Goal: Contribute content: Contribute content

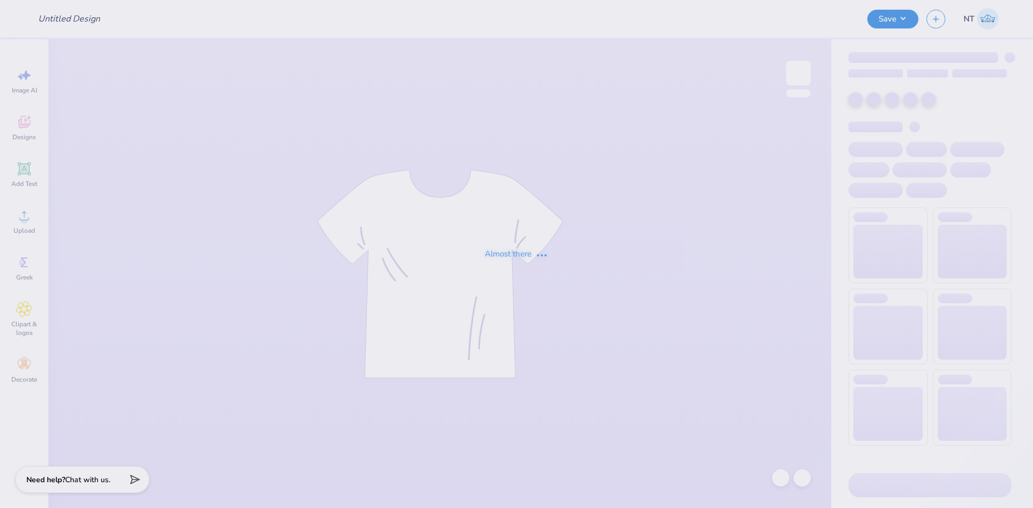
type input "ADPi DW 2"
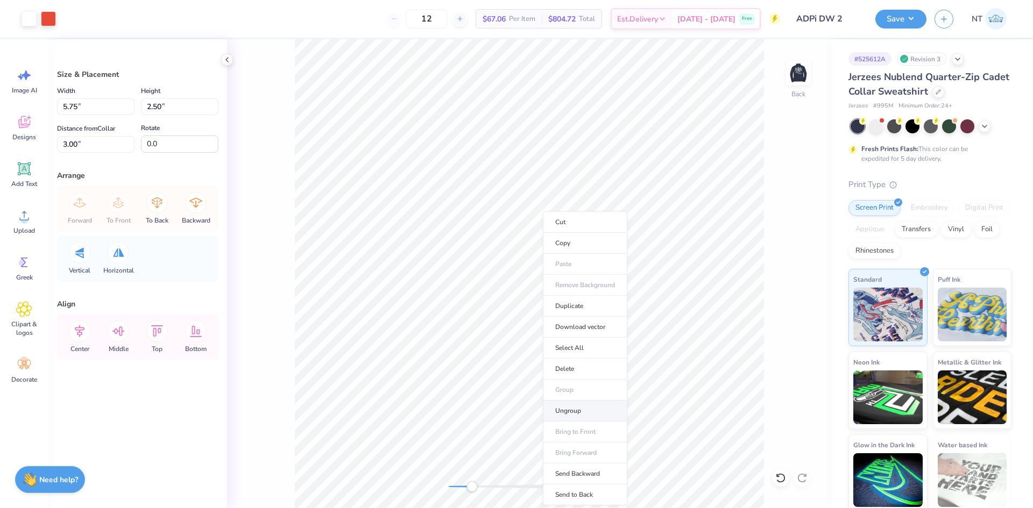
click at [581, 418] on li "Ungroup" at bounding box center [585, 411] width 84 height 21
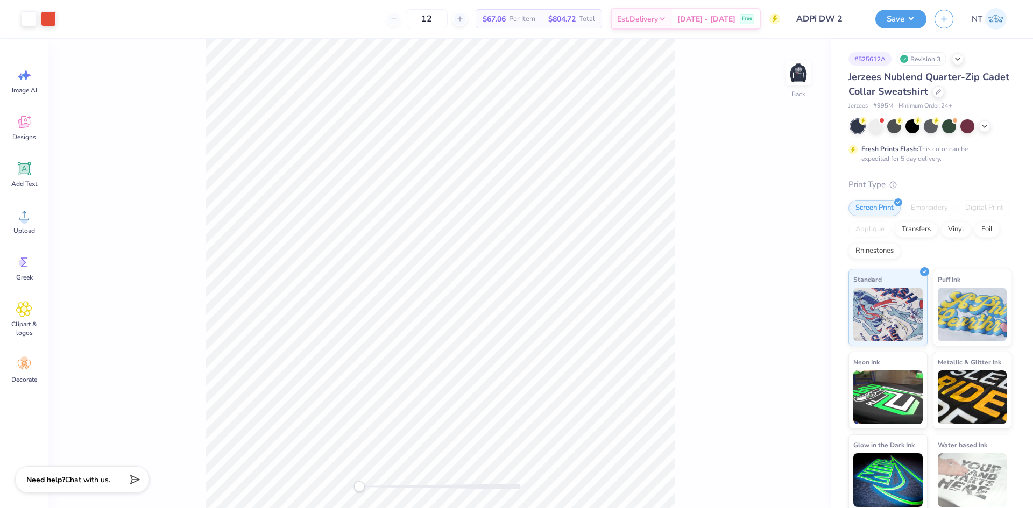
click at [818, 68] on div "Back" at bounding box center [439, 273] width 783 height 469
click at [799, 73] on img at bounding box center [798, 73] width 43 height 43
click at [782, 467] on div "Front" at bounding box center [529, 273] width 604 height 469
click at [779, 474] on icon at bounding box center [780, 478] width 11 height 11
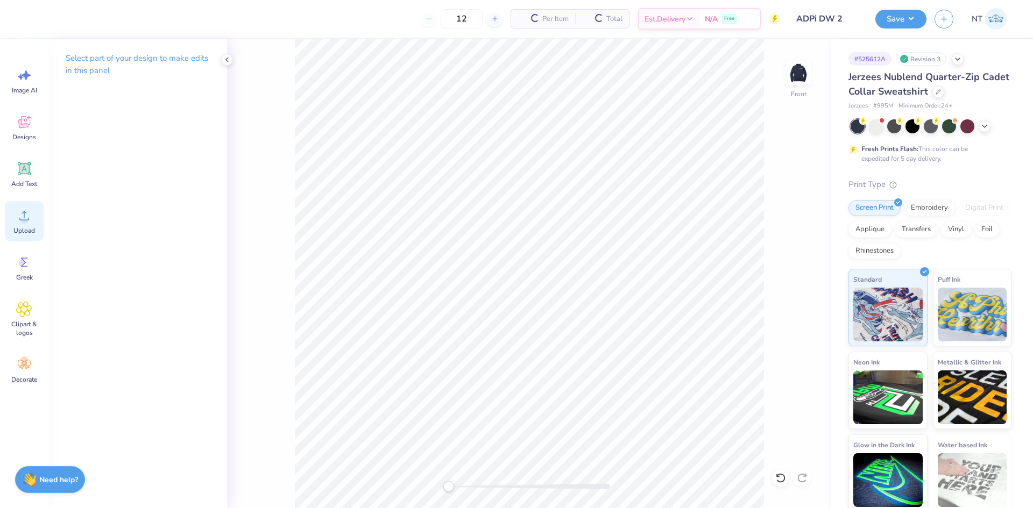
click at [25, 222] on circle at bounding box center [24, 220] width 8 height 8
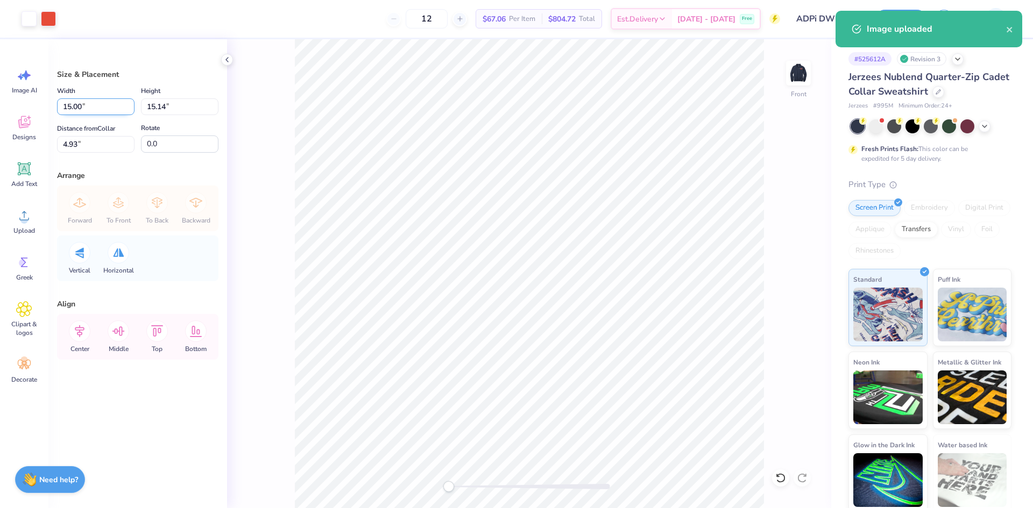
click at [67, 105] on input "15.00" at bounding box center [95, 106] width 77 height 17
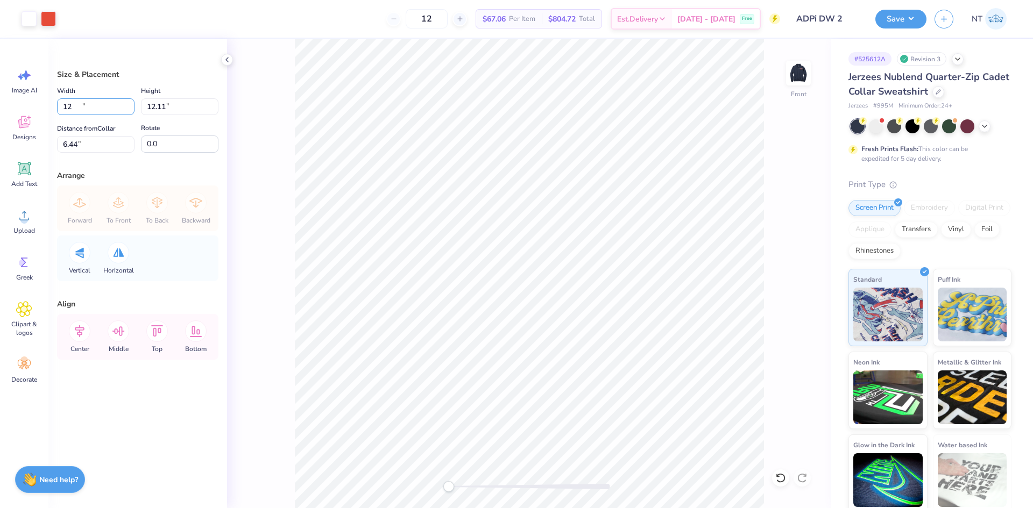
type input "12.00"
type input "12.11"
type input "6.44"
click at [782, 474] on icon at bounding box center [780, 478] width 11 height 11
type input "15.00"
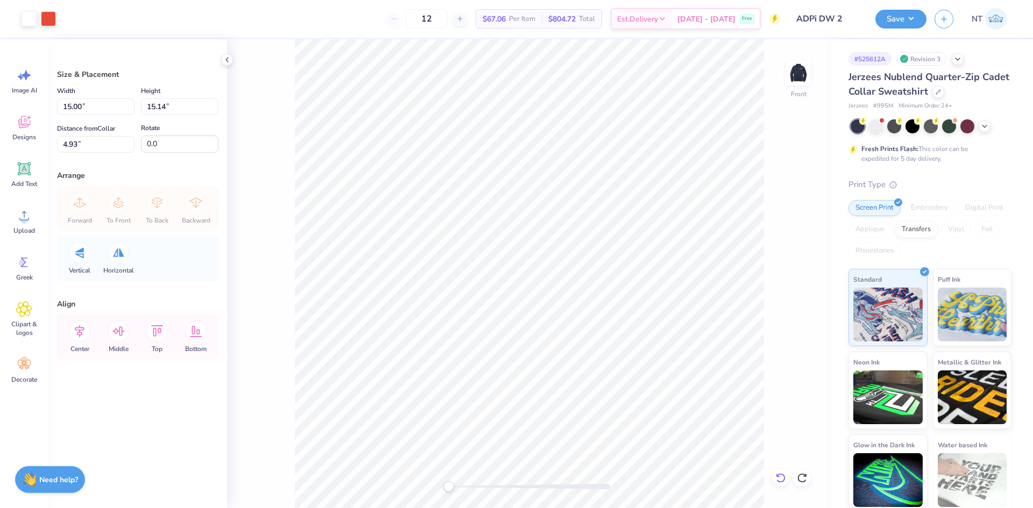
type input "15.14"
type input "4.93"
click at [782, 474] on icon at bounding box center [780, 478] width 11 height 11
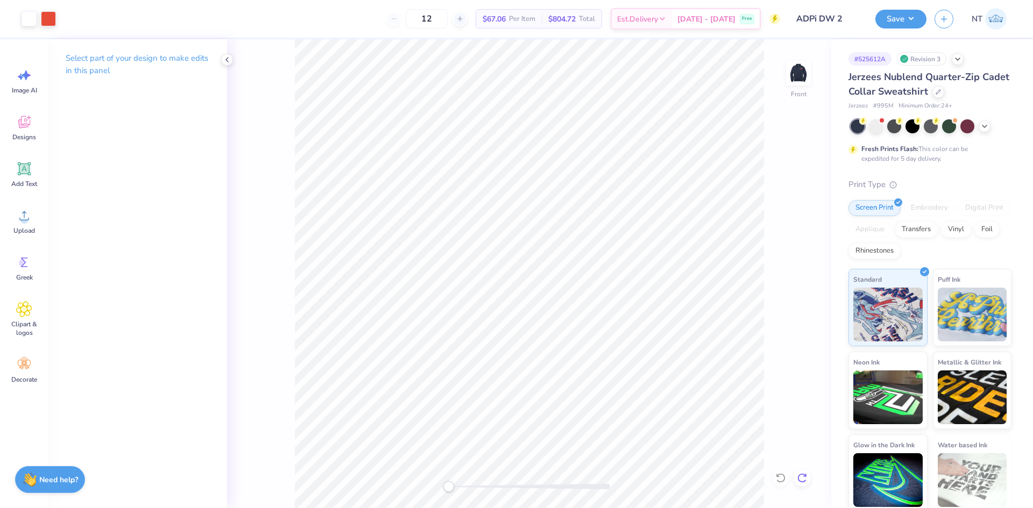
click at [794, 474] on div at bounding box center [802, 478] width 17 height 17
click at [804, 479] on icon at bounding box center [802, 478] width 11 height 11
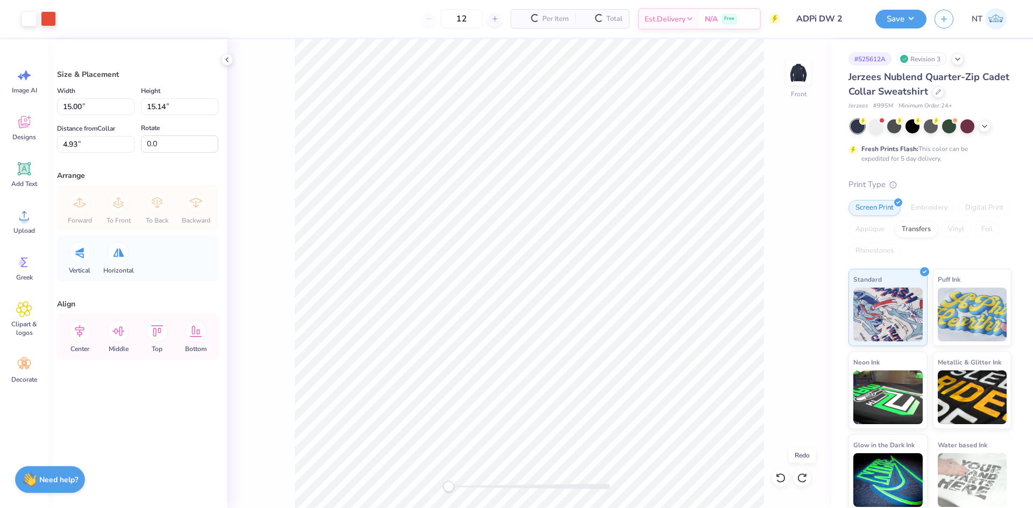
click at [779, 450] on div "Front" at bounding box center [529, 273] width 604 height 469
click at [70, 108] on input "15.00" at bounding box center [95, 106] width 77 height 17
click at [80, 149] on input "4.93" at bounding box center [95, 144] width 77 height 17
drag, startPoint x: 80, startPoint y: 149, endPoint x: 66, endPoint y: 146, distance: 14.8
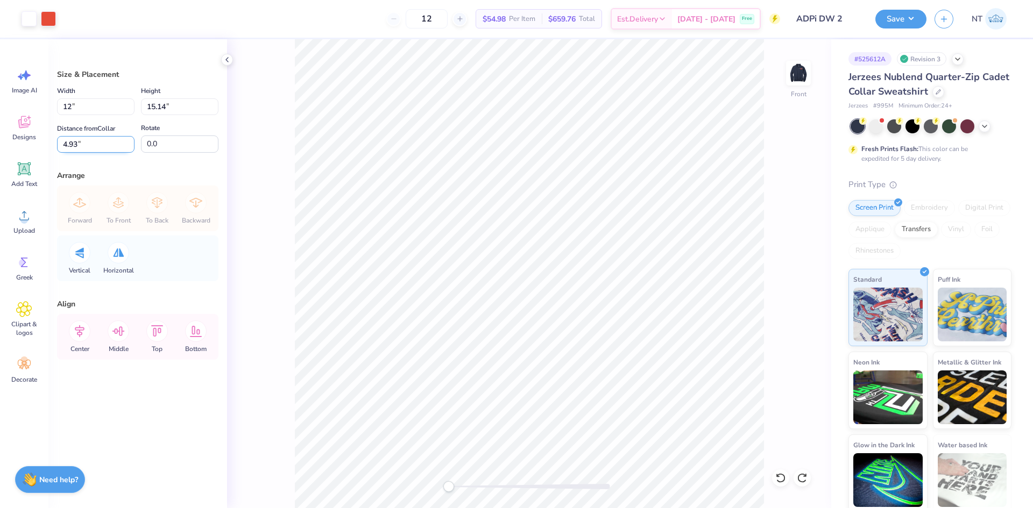
click at [80, 149] on input "4.93" at bounding box center [95, 144] width 77 height 17
type input "12.00"
type input "12.11"
click at [65, 145] on input "6.44" at bounding box center [95, 144] width 77 height 17
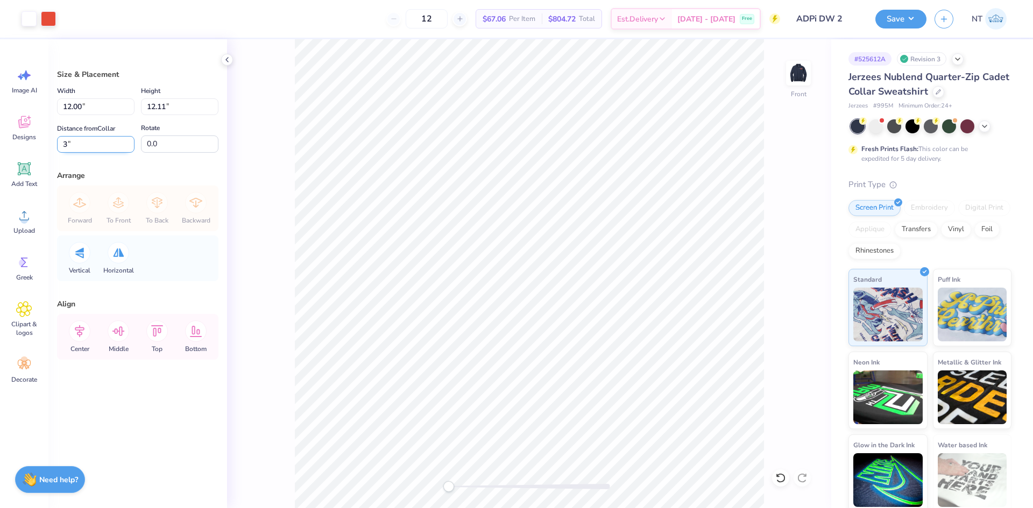
type input "3"
click at [796, 70] on img at bounding box center [798, 73] width 43 height 43
click at [528, 374] on li "Ungroup" at bounding box center [540, 372] width 84 height 21
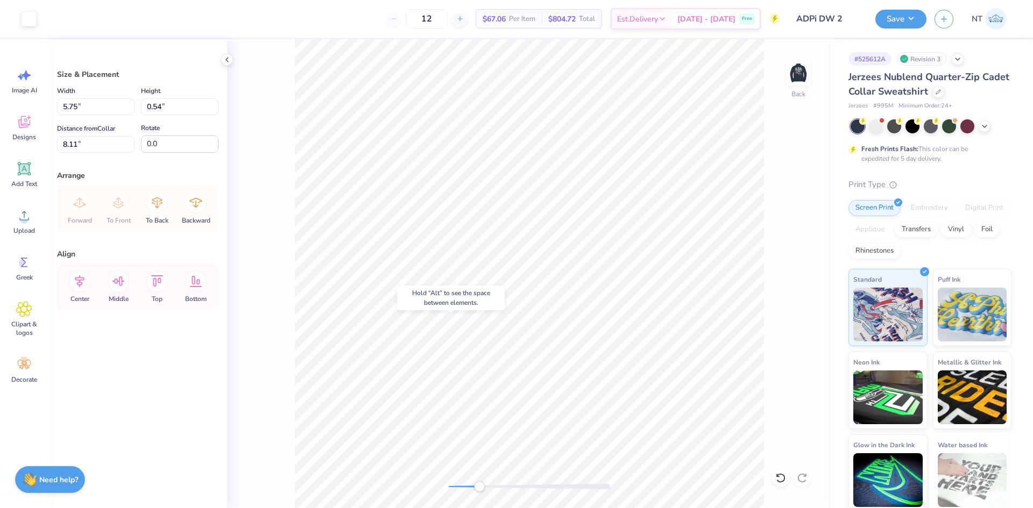
type input "0.54"
type input "8.11"
click at [492, 295] on div "Hold “Alt” to see the space between elements." at bounding box center [451, 298] width 108 height 25
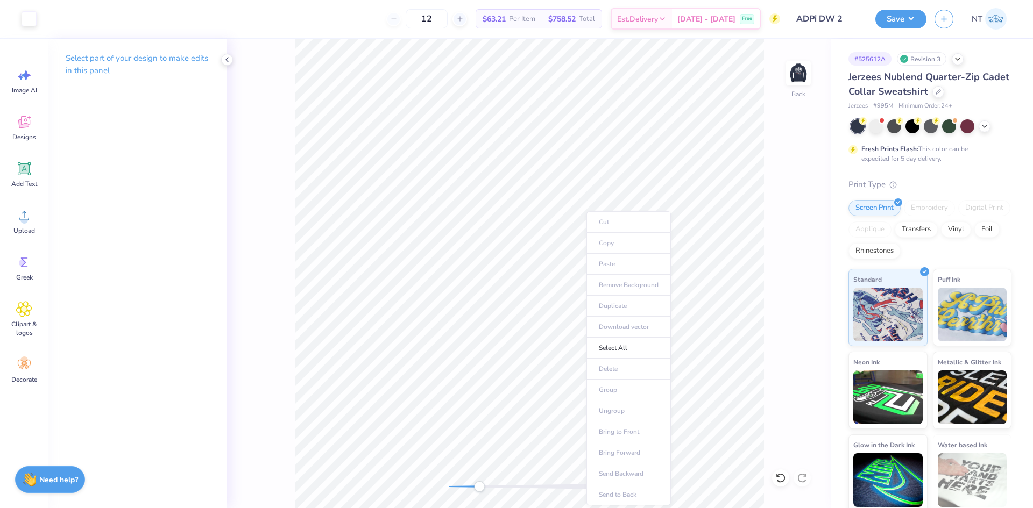
click at [621, 384] on body "Art colors 12 $63.21 Per Item $758.52 Total Est. Delivery [DATE] - [DATE] Free …" at bounding box center [516, 254] width 1033 height 508
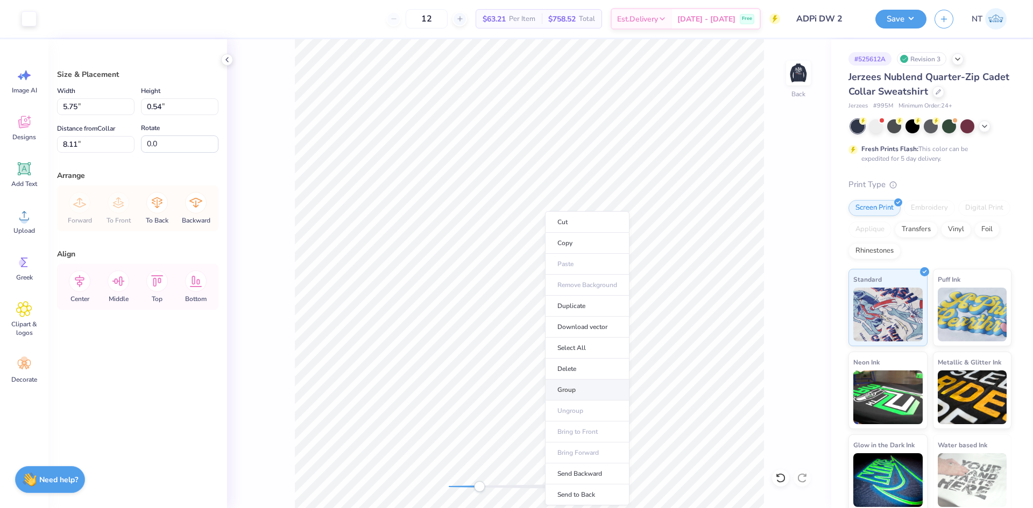
click at [575, 391] on li "Group" at bounding box center [587, 390] width 84 height 21
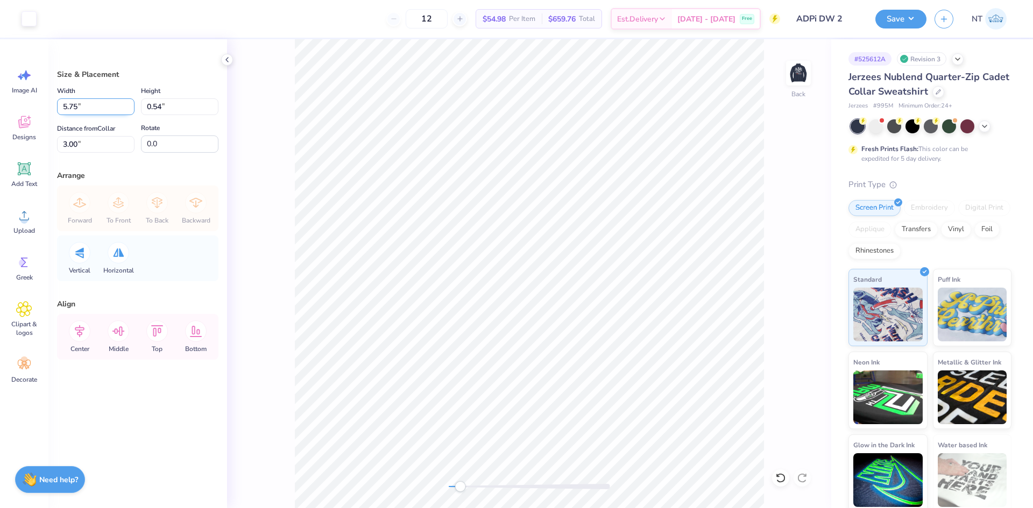
click at [82, 106] on input "5.75" at bounding box center [95, 106] width 77 height 17
type input "3.50"
type input "0.33"
type input "3.10"
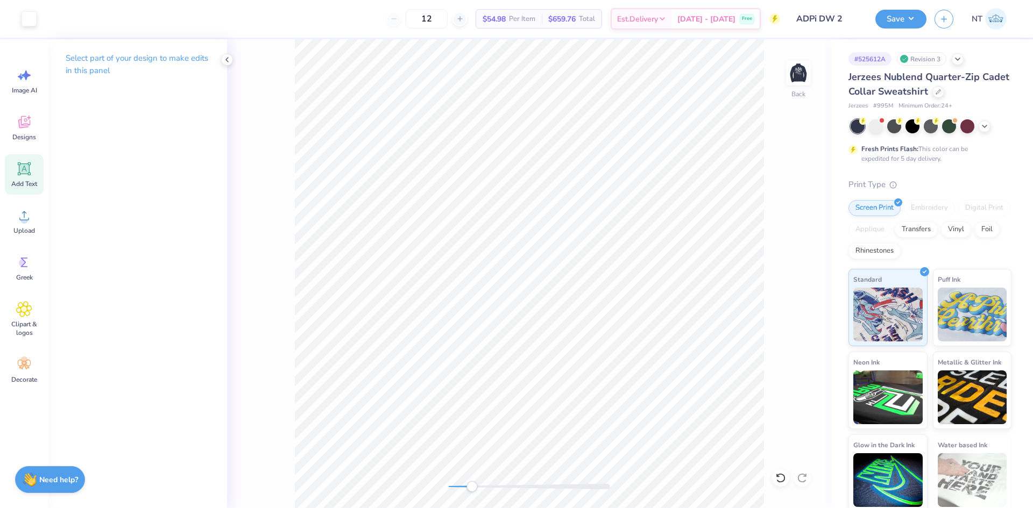
click at [30, 170] on icon at bounding box center [24, 168] width 13 height 13
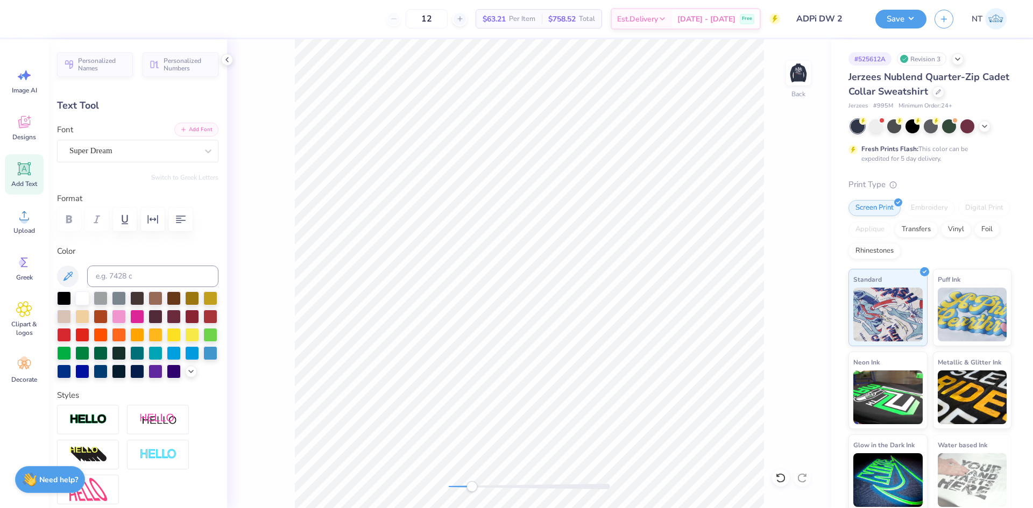
click at [187, 129] on button "Add Font" at bounding box center [196, 130] width 44 height 14
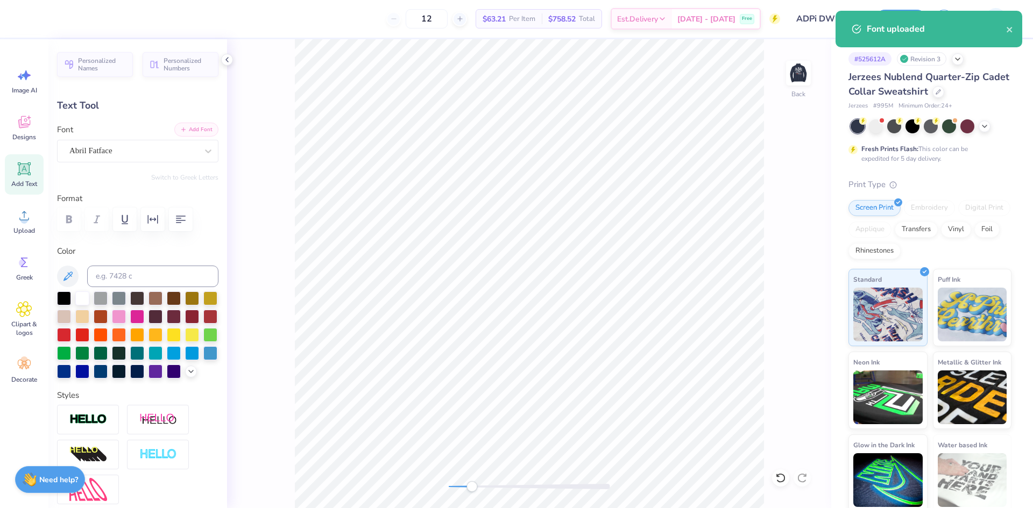
click at [180, 128] on icon "button" at bounding box center [183, 129] width 6 height 6
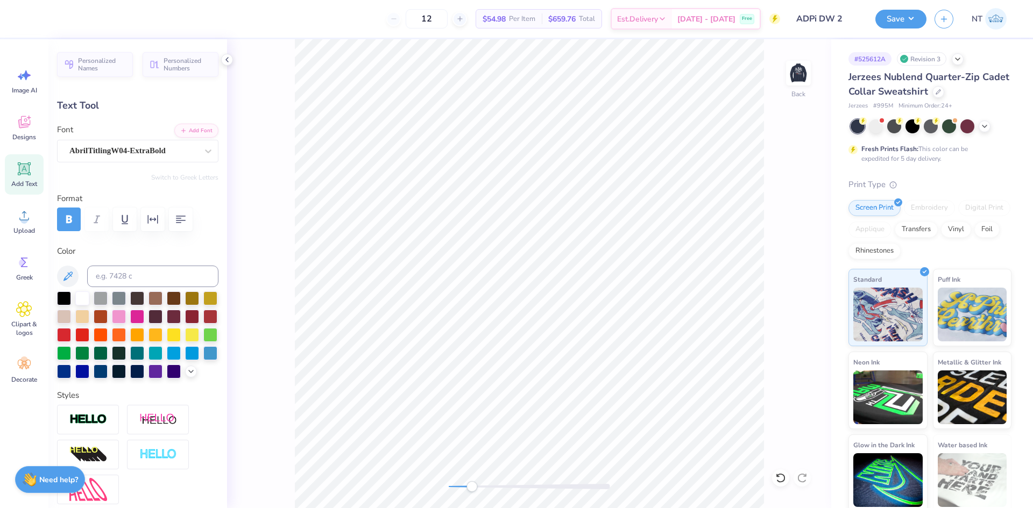
type input "2.81"
type input "0.76"
type input "7.33"
type textarea "DAD'S WEEKEND 2025"
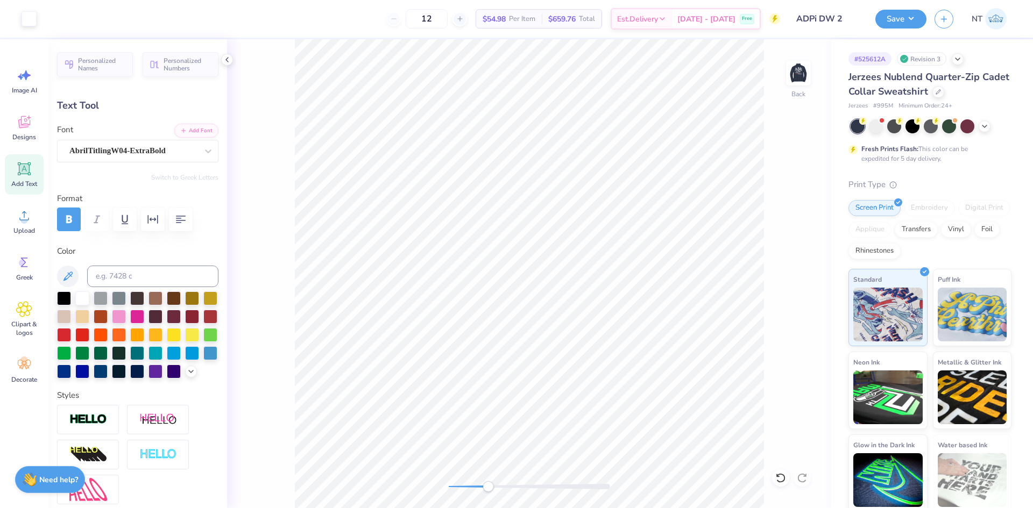
type input "7.38"
type input "0.56"
type input "7.43"
type input "3.76"
type input "0.28"
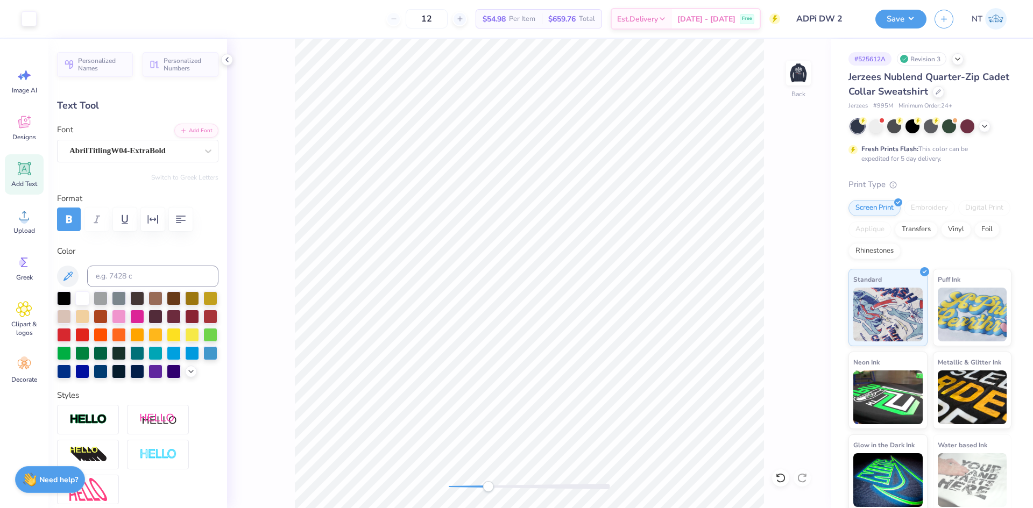
type input "7.70"
type input "3.30"
type input "0.25"
type input "3.43"
click at [121, 273] on input at bounding box center [152, 277] width 131 height 22
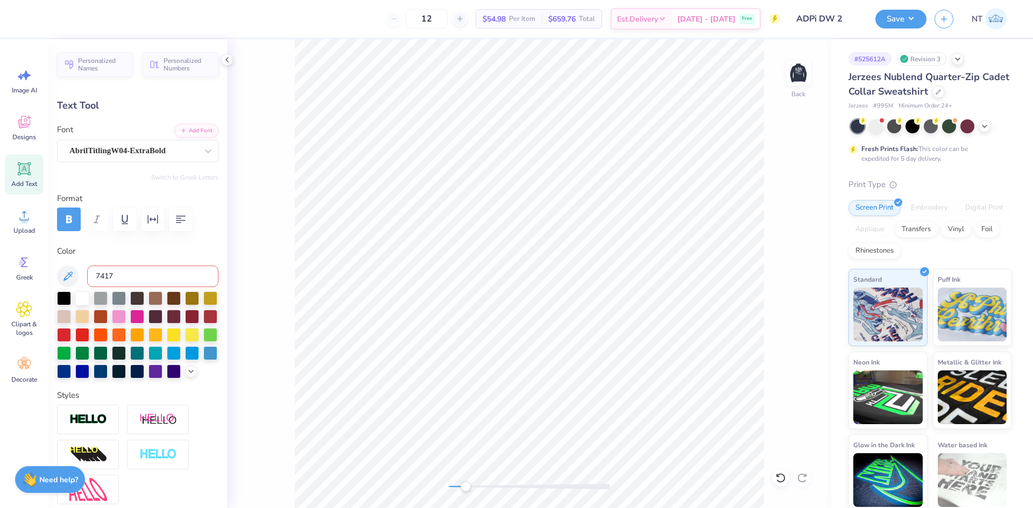
type input "7417"
click at [794, 73] on img at bounding box center [798, 73] width 43 height 43
click at [803, 72] on img at bounding box center [798, 73] width 43 height 43
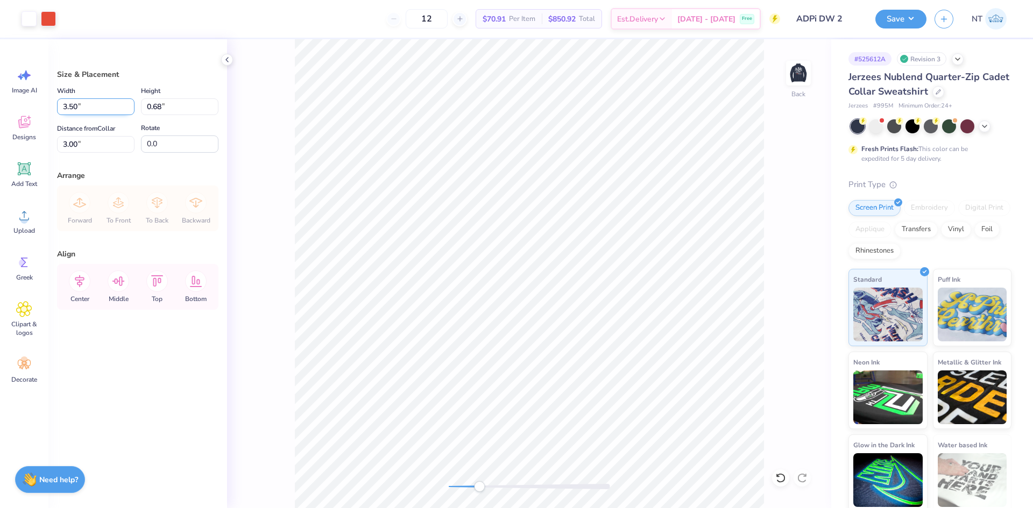
click at [67, 110] on input "3.50" at bounding box center [95, 106] width 77 height 17
type input "4.00"
type input "0.77"
type input "2.95"
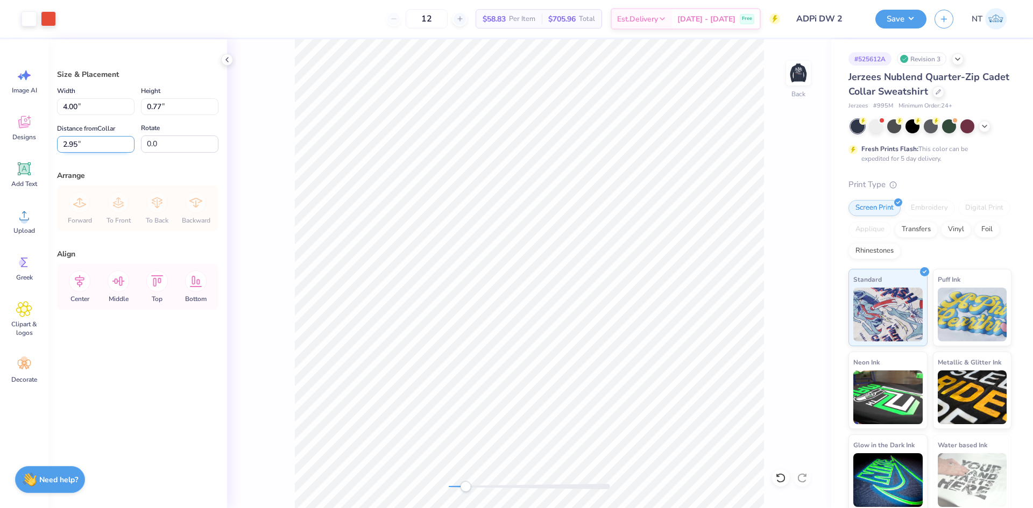
click at [82, 148] on input "2.95" at bounding box center [95, 144] width 77 height 17
click at [69, 144] on input "2.95" at bounding box center [95, 144] width 77 height 17
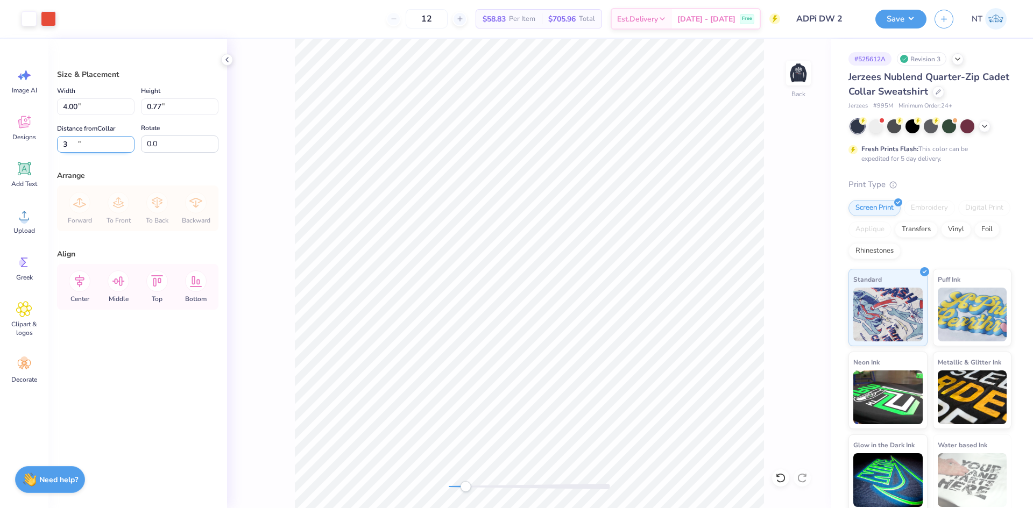
type input "3.00"
click at [68, 108] on input "4.00" at bounding box center [95, 106] width 77 height 17
click at [67, 108] on input "4.00" at bounding box center [95, 106] width 77 height 17
type input "3.50"
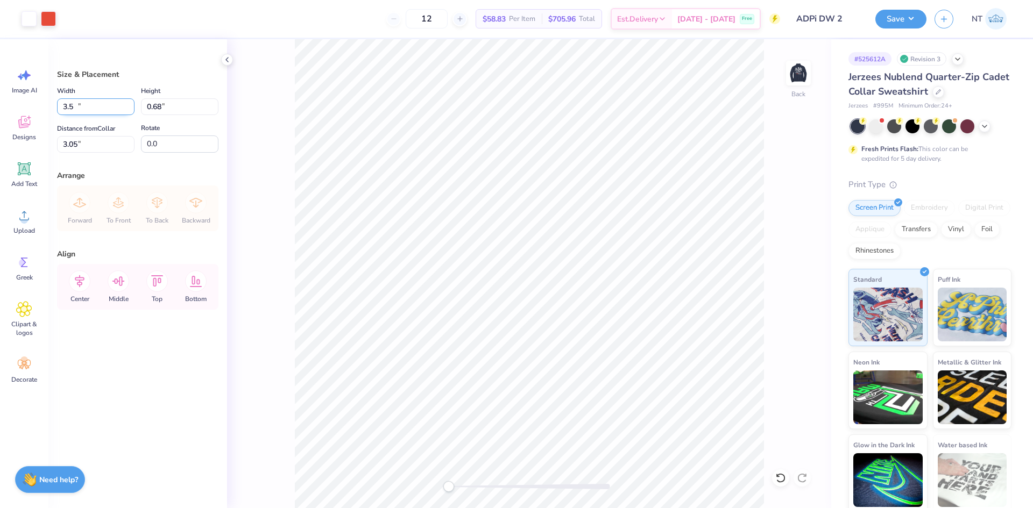
type input "0.68"
click at [59, 145] on input "3.05" at bounding box center [95, 144] width 77 height 17
type input "3.00"
click at [800, 74] on img at bounding box center [798, 73] width 43 height 43
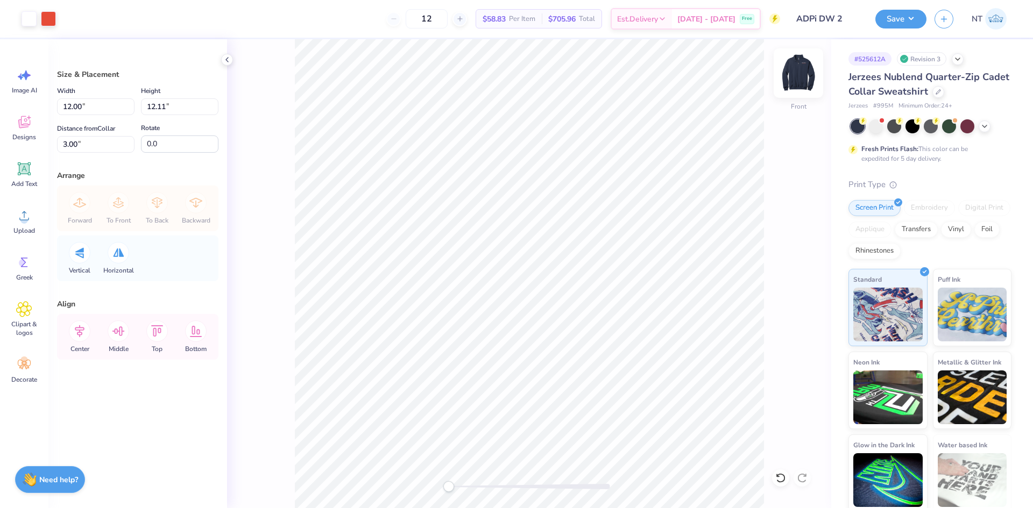
click at [802, 76] on img at bounding box center [798, 73] width 43 height 43
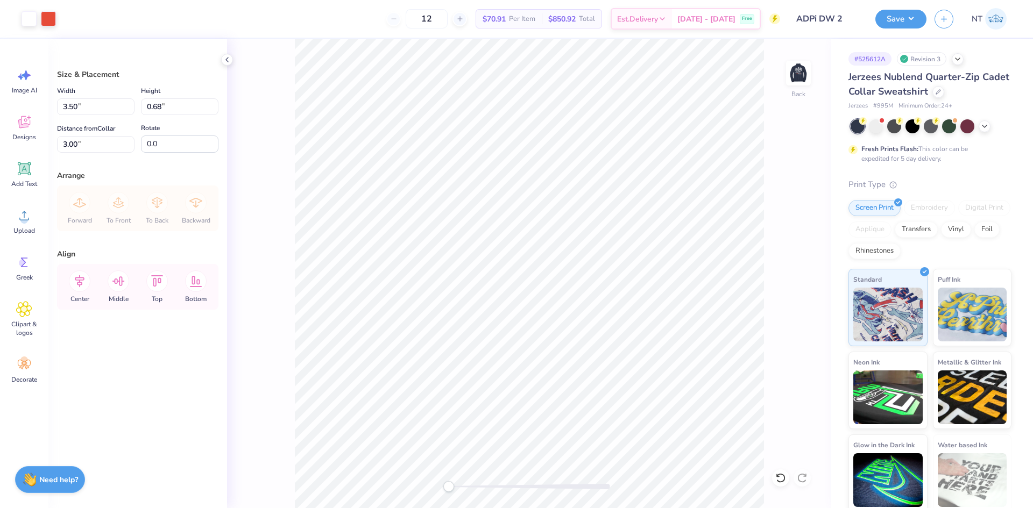
click at [926, 24] on div "Save" at bounding box center [900, 19] width 51 height 19
click at [917, 21] on button "Save" at bounding box center [900, 17] width 51 height 19
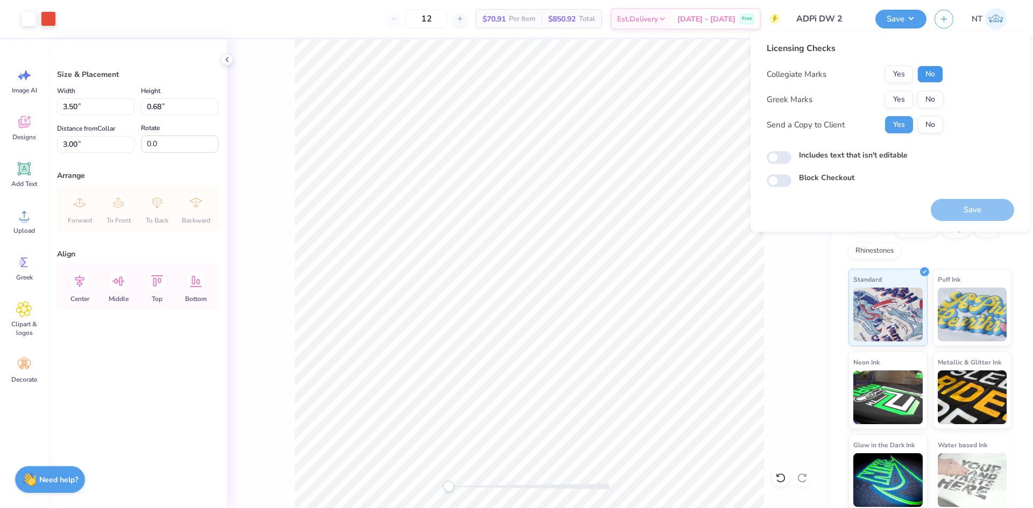
click at [937, 76] on button "No" at bounding box center [930, 74] width 26 height 17
click at [937, 72] on button "No" at bounding box center [930, 74] width 26 height 17
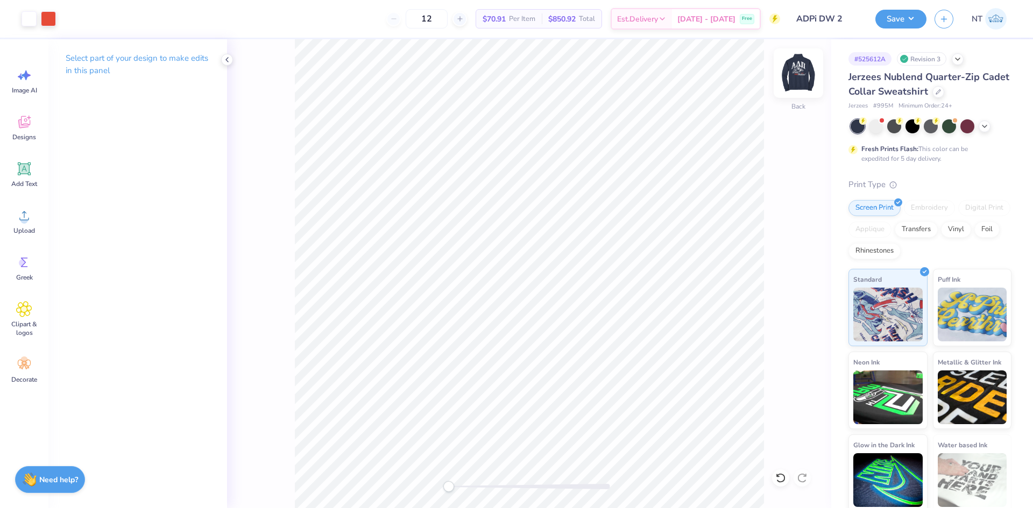
click at [797, 73] on img at bounding box center [798, 73] width 43 height 43
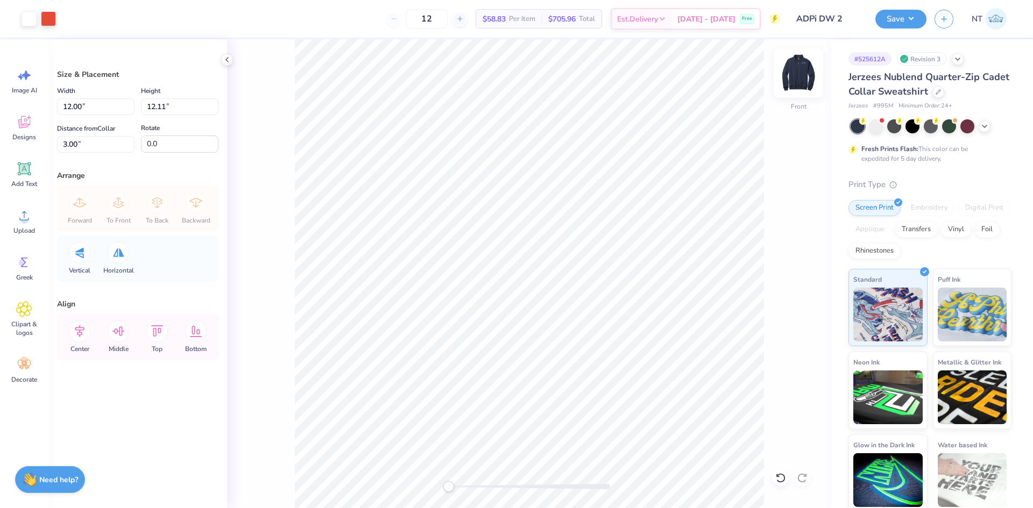
click at [806, 74] on img at bounding box center [798, 73] width 43 height 43
click at [915, 19] on button "Save" at bounding box center [900, 17] width 51 height 19
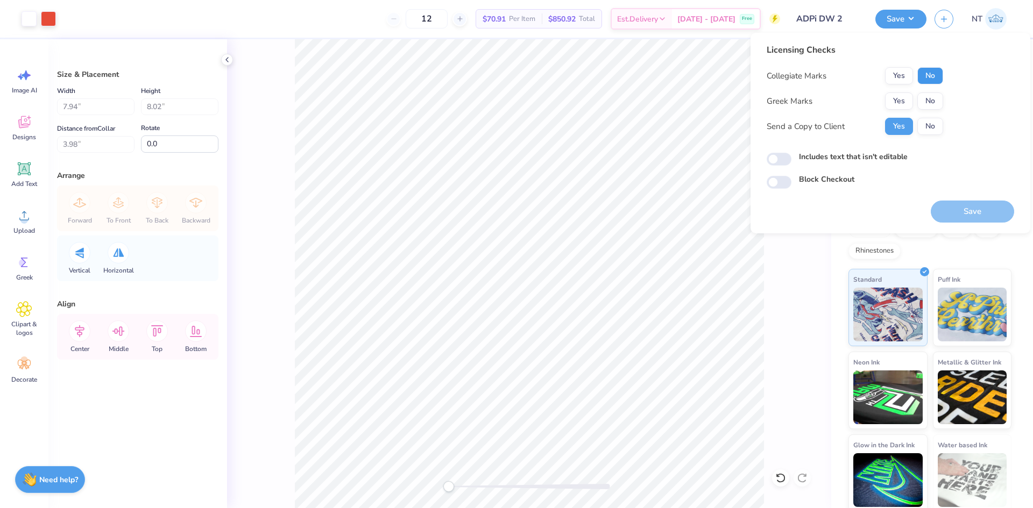
click at [931, 76] on button "No" at bounding box center [930, 75] width 26 height 17
click at [894, 94] on button "Yes" at bounding box center [899, 101] width 28 height 17
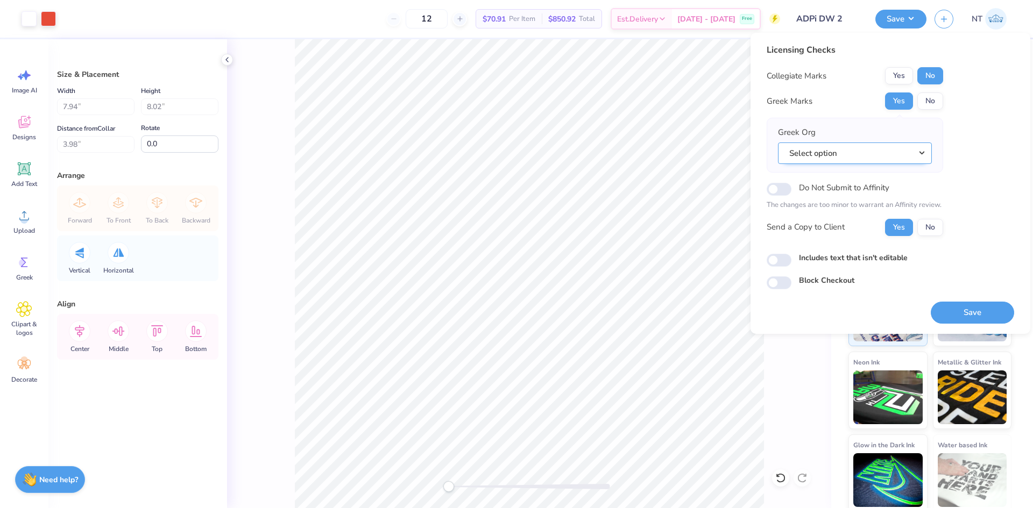
click at [852, 148] on button "Select option" at bounding box center [855, 154] width 154 height 22
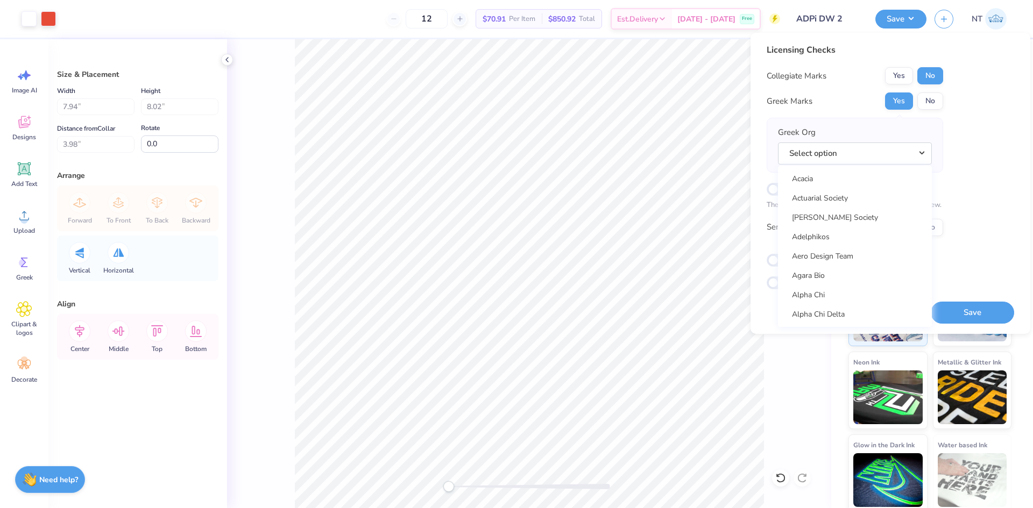
scroll to position [269, 0]
click at [833, 182] on link "Alpha Delta Pi" at bounding box center [854, 181] width 145 height 18
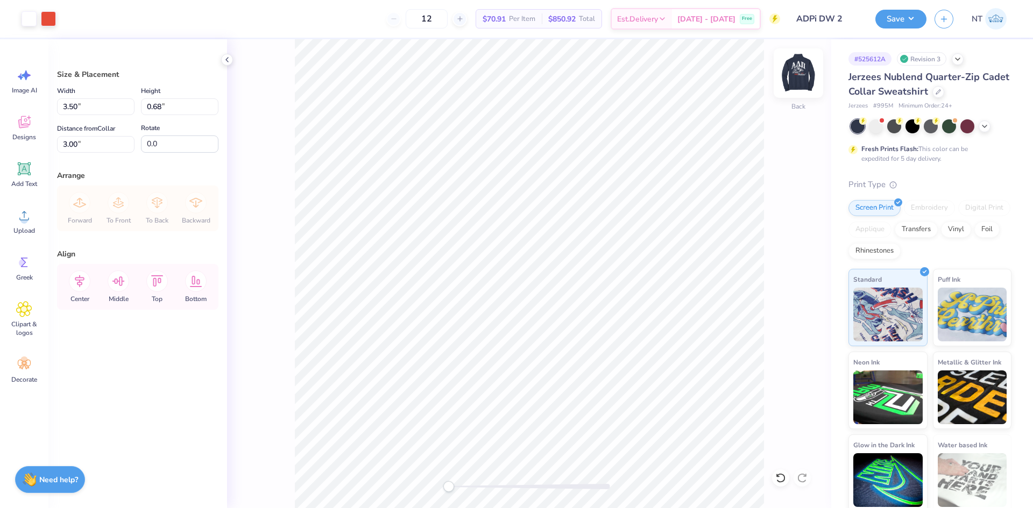
click at [807, 66] on img at bounding box center [798, 73] width 43 height 43
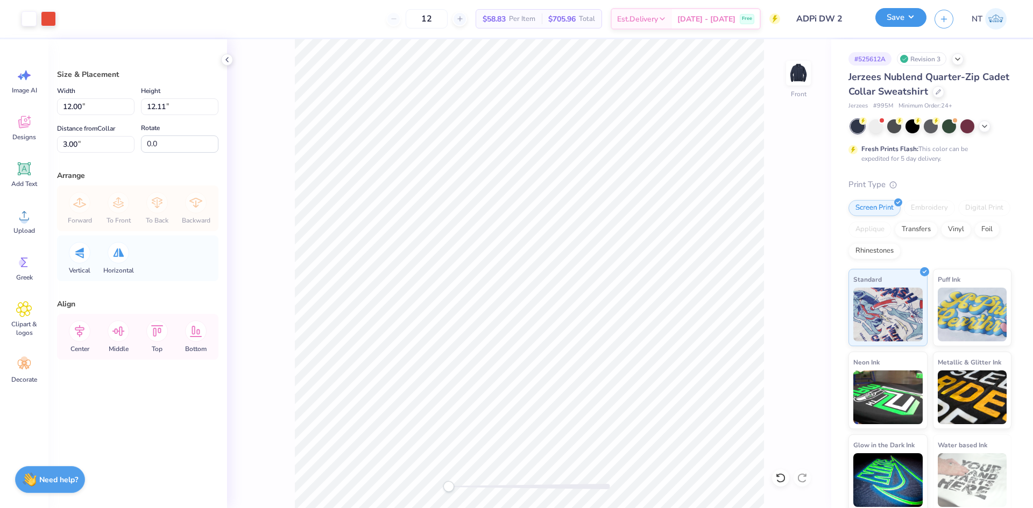
click at [903, 19] on button "Save" at bounding box center [900, 17] width 51 height 19
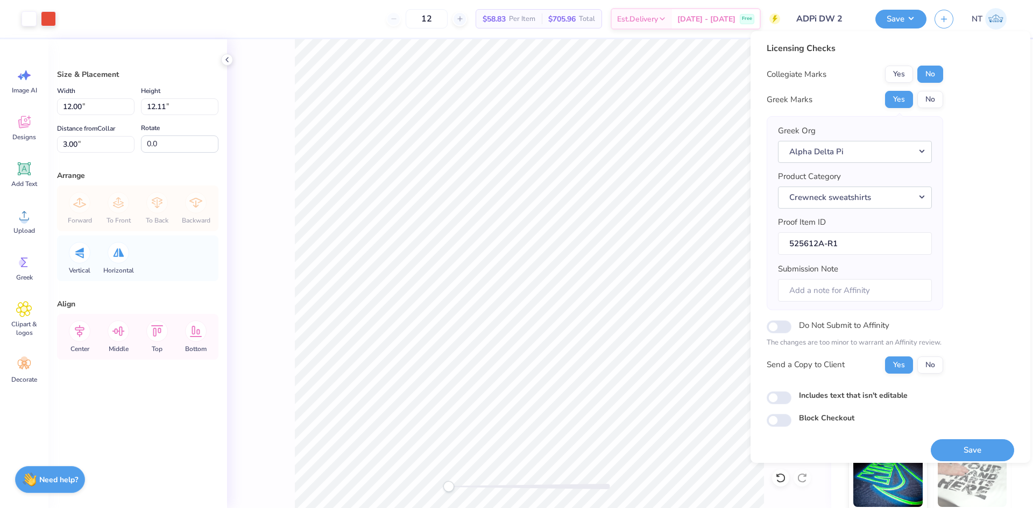
click at [815, 401] on div "Includes text that isn't editable" at bounding box center [891, 396] width 248 height 12
click at [812, 397] on label "Includes text that isn't editable" at bounding box center [853, 395] width 109 height 11
click at [792, 397] on input "Includes text that isn't editable" at bounding box center [779, 398] width 25 height 13
checkbox input "true"
click at [958, 450] on button "Save" at bounding box center [972, 451] width 83 height 22
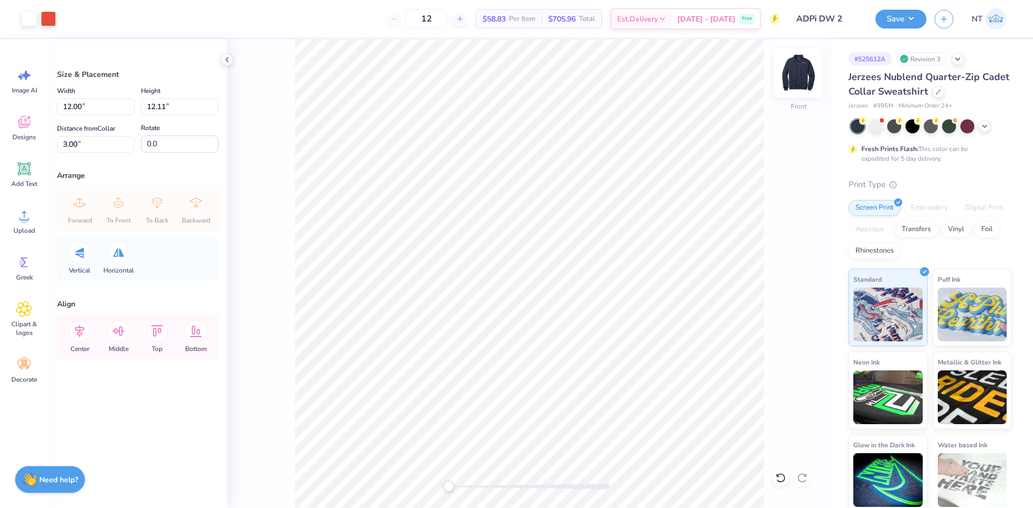
click at [798, 72] on img at bounding box center [798, 73] width 43 height 43
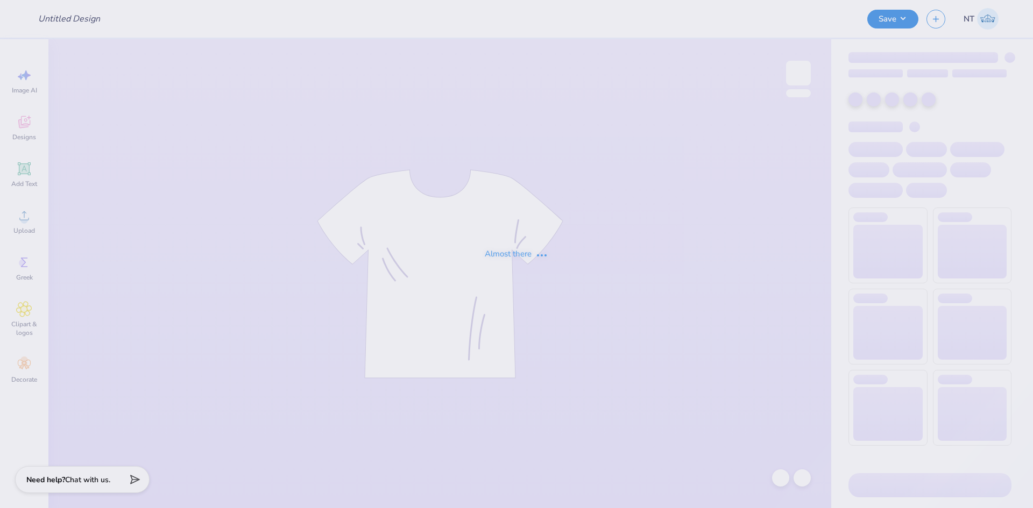
type input "RG1"
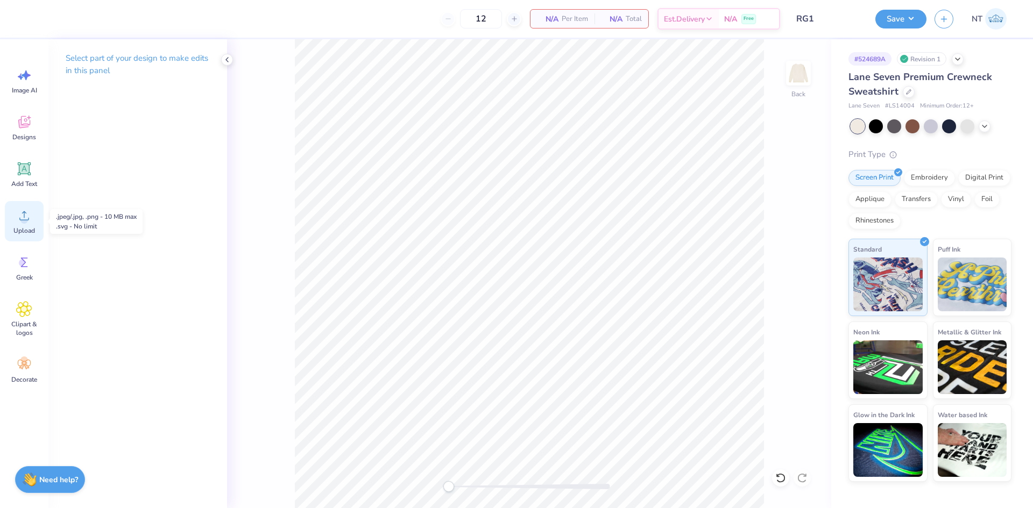
click at [23, 222] on circle at bounding box center [24, 220] width 8 height 8
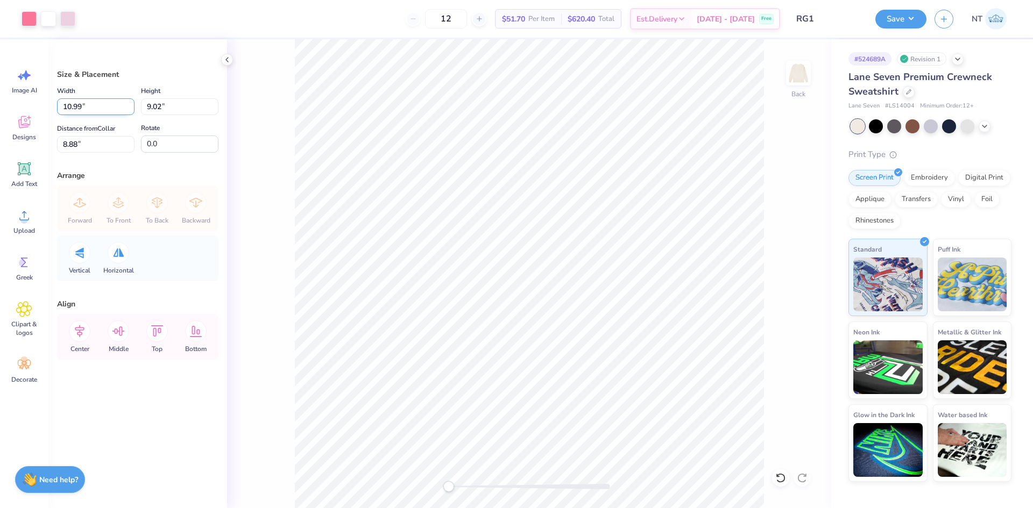
click at [75, 102] on input "10.99" at bounding box center [95, 106] width 77 height 17
type input "10.00"
type input "8.21"
click at [70, 147] on input "3.41" at bounding box center [95, 144] width 77 height 17
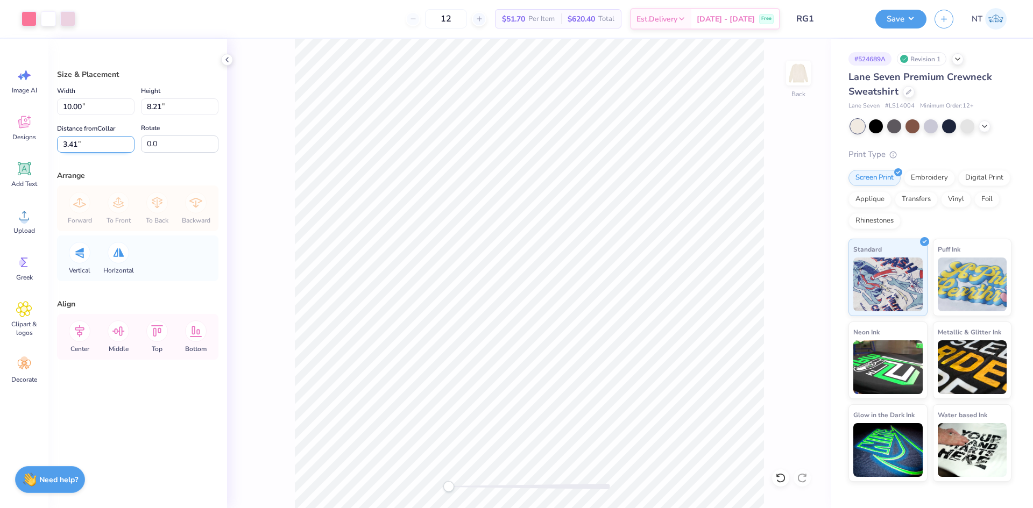
click at [70, 147] on input "3.41" at bounding box center [95, 144] width 77 height 17
type input "3"
click at [77, 336] on icon at bounding box center [80, 332] width 22 height 22
click at [906, 19] on button "Save" at bounding box center [900, 17] width 51 height 19
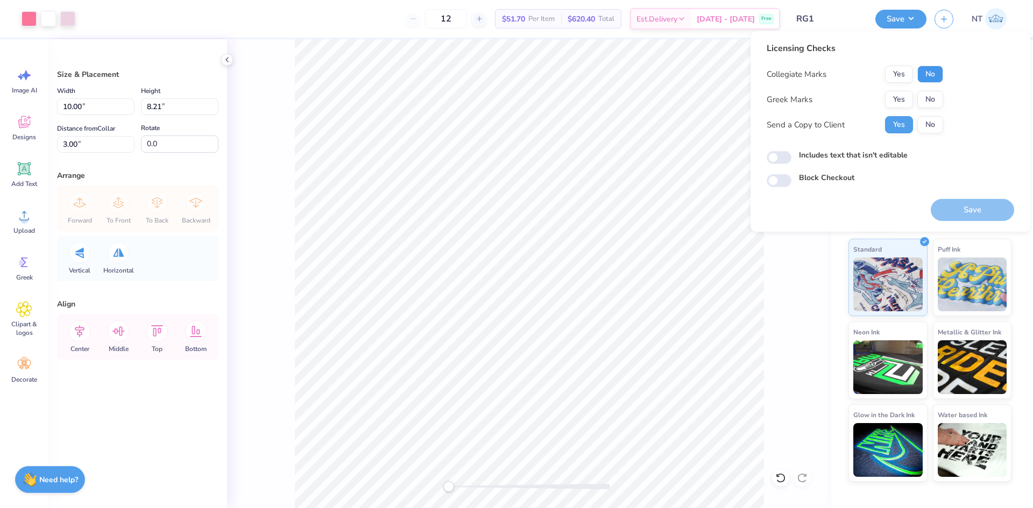
click at [932, 76] on button "No" at bounding box center [930, 74] width 26 height 17
click at [894, 79] on button "Yes" at bounding box center [899, 74] width 28 height 17
click at [895, 101] on button "Yes" at bounding box center [899, 99] width 28 height 17
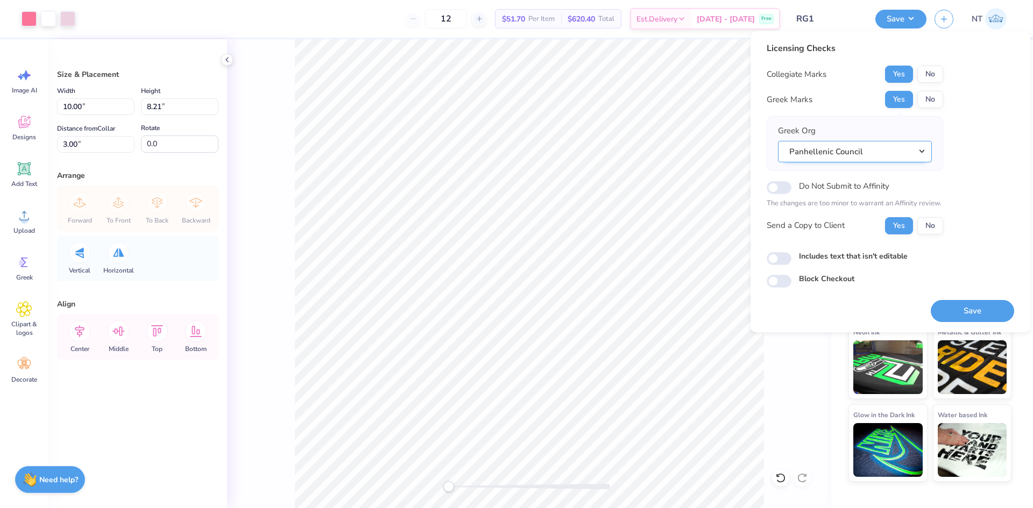
click at [865, 152] on button "Panhellenic Council" at bounding box center [855, 152] width 154 height 22
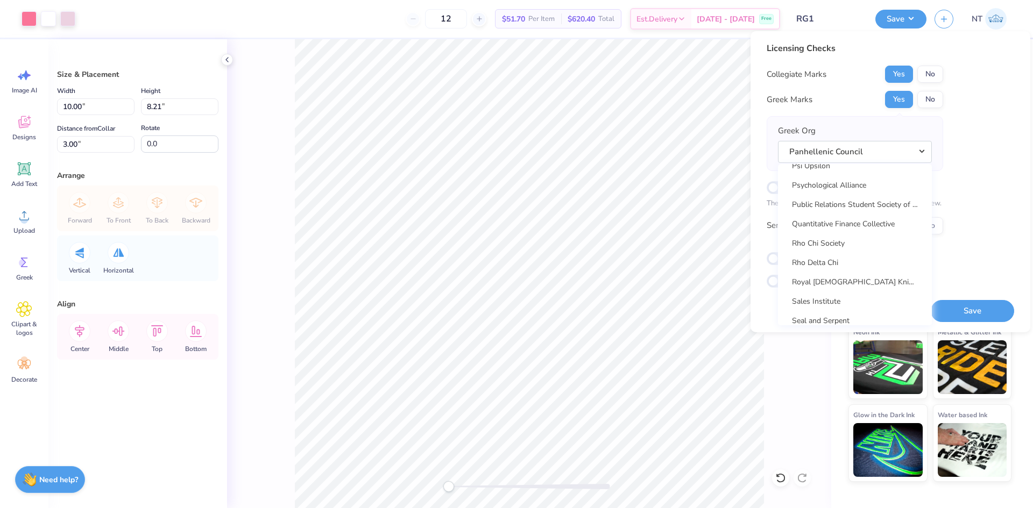
scroll to position [6547, 0]
click at [986, 134] on div "Licensing Checks Collegiate Marks Yes No Greek Marks Yes No Greek Org Panhellen…" at bounding box center [891, 165] width 248 height 246
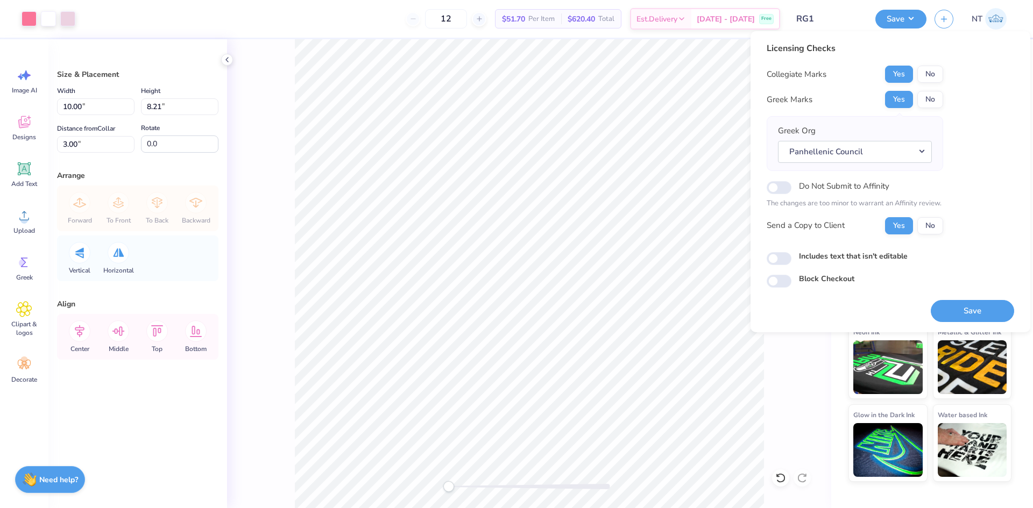
click at [854, 258] on label "Includes text that isn't editable" at bounding box center [853, 256] width 109 height 11
click at [792, 258] on input "Includes text that isn't editable" at bounding box center [779, 258] width 25 height 13
checkbox input "true"
click at [958, 314] on button "Save" at bounding box center [972, 311] width 83 height 22
